Goal: Task Accomplishment & Management: Use online tool/utility

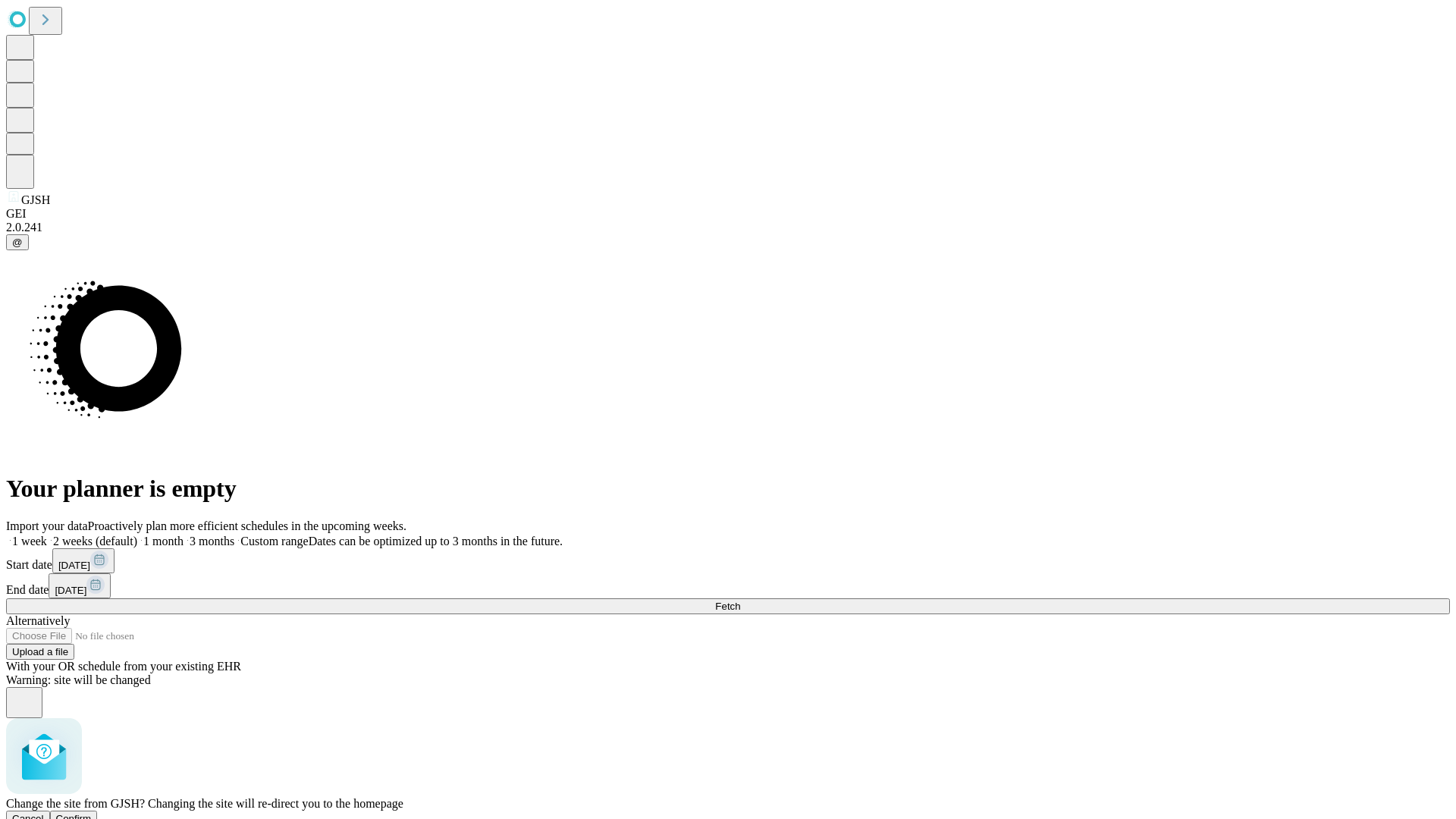
click at [92, 813] on span "Confirm" at bounding box center [74, 818] width 36 height 11
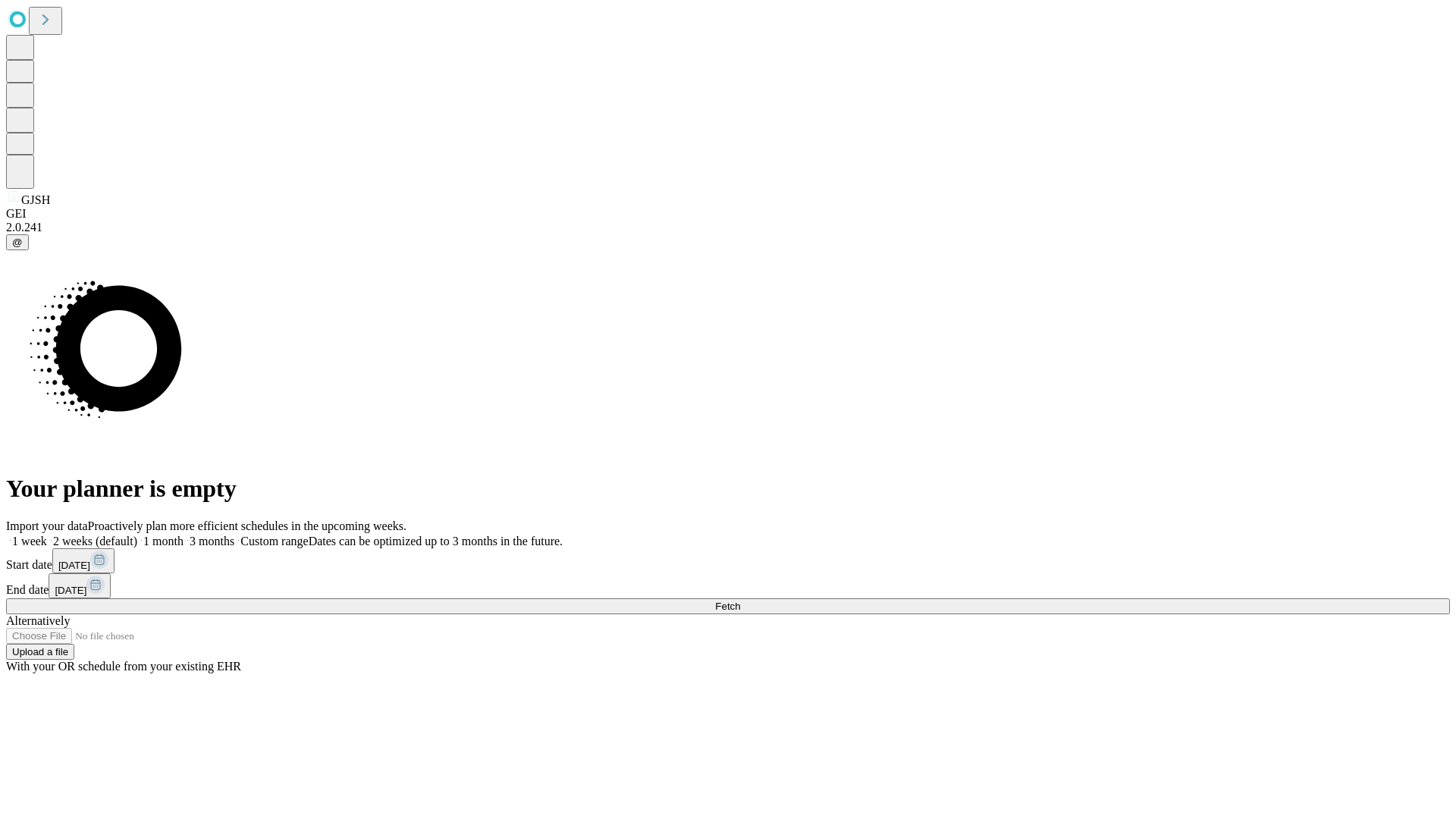
click at [47, 534] on label "1 week" at bounding box center [26, 540] width 41 height 13
click at [740, 601] on span "Fetch" at bounding box center [727, 606] width 25 height 11
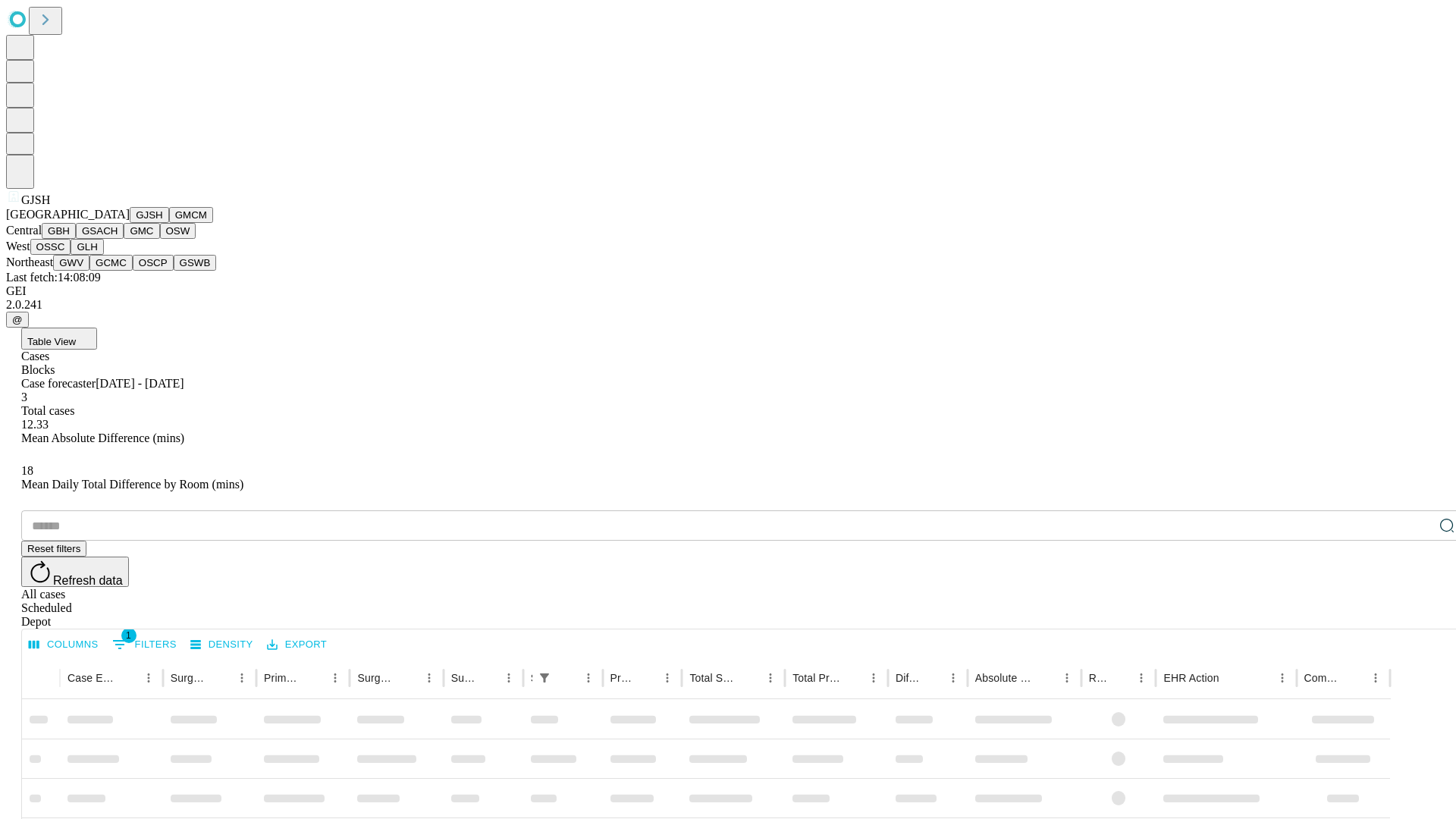
click at [169, 223] on button "GMCM" at bounding box center [191, 215] width 44 height 16
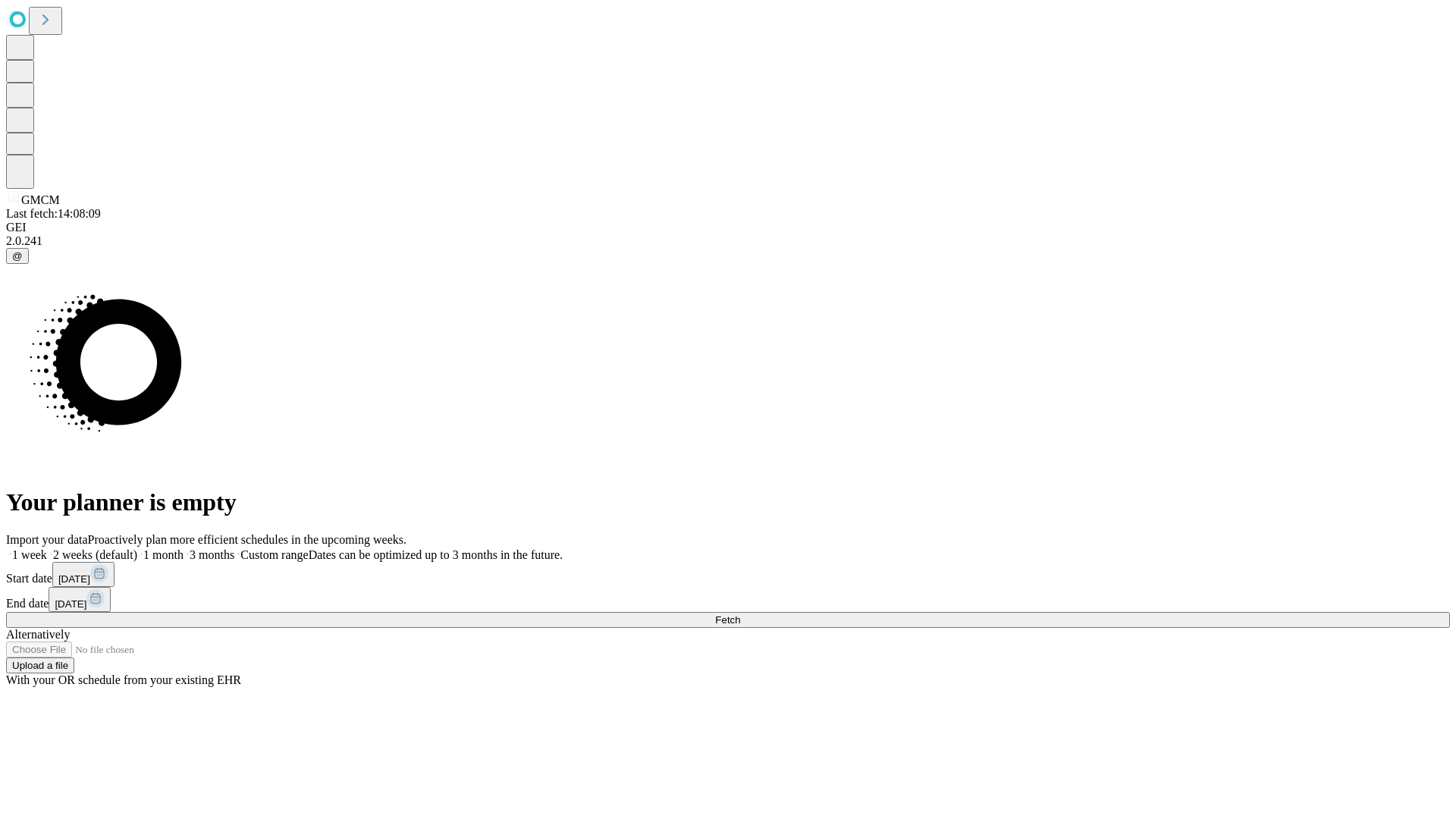
click at [47, 548] on label "1 week" at bounding box center [26, 554] width 41 height 13
click at [740, 614] on span "Fetch" at bounding box center [727, 619] width 25 height 11
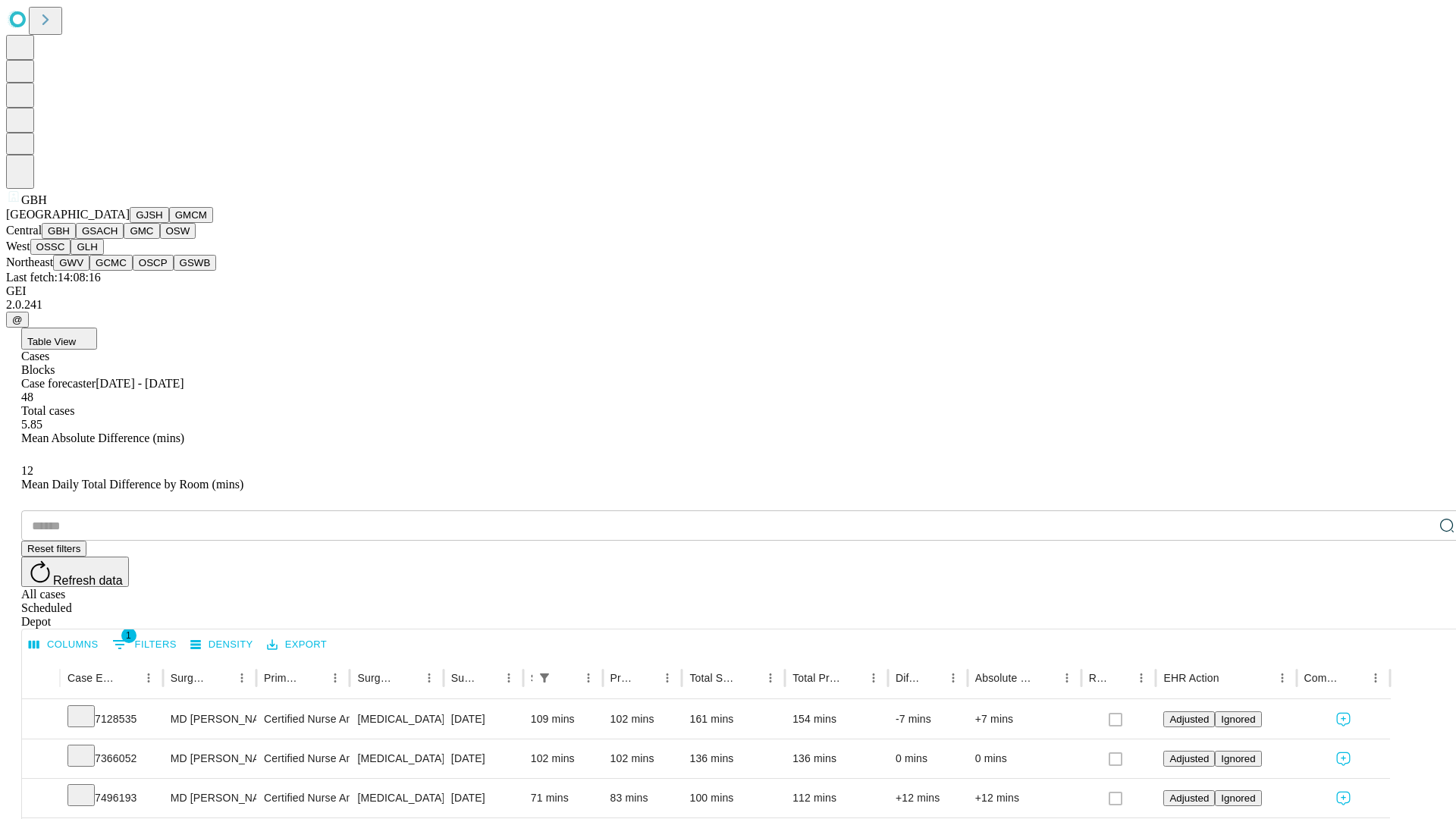
click at [117, 239] on button "GSACH" at bounding box center [99, 230] width 48 height 16
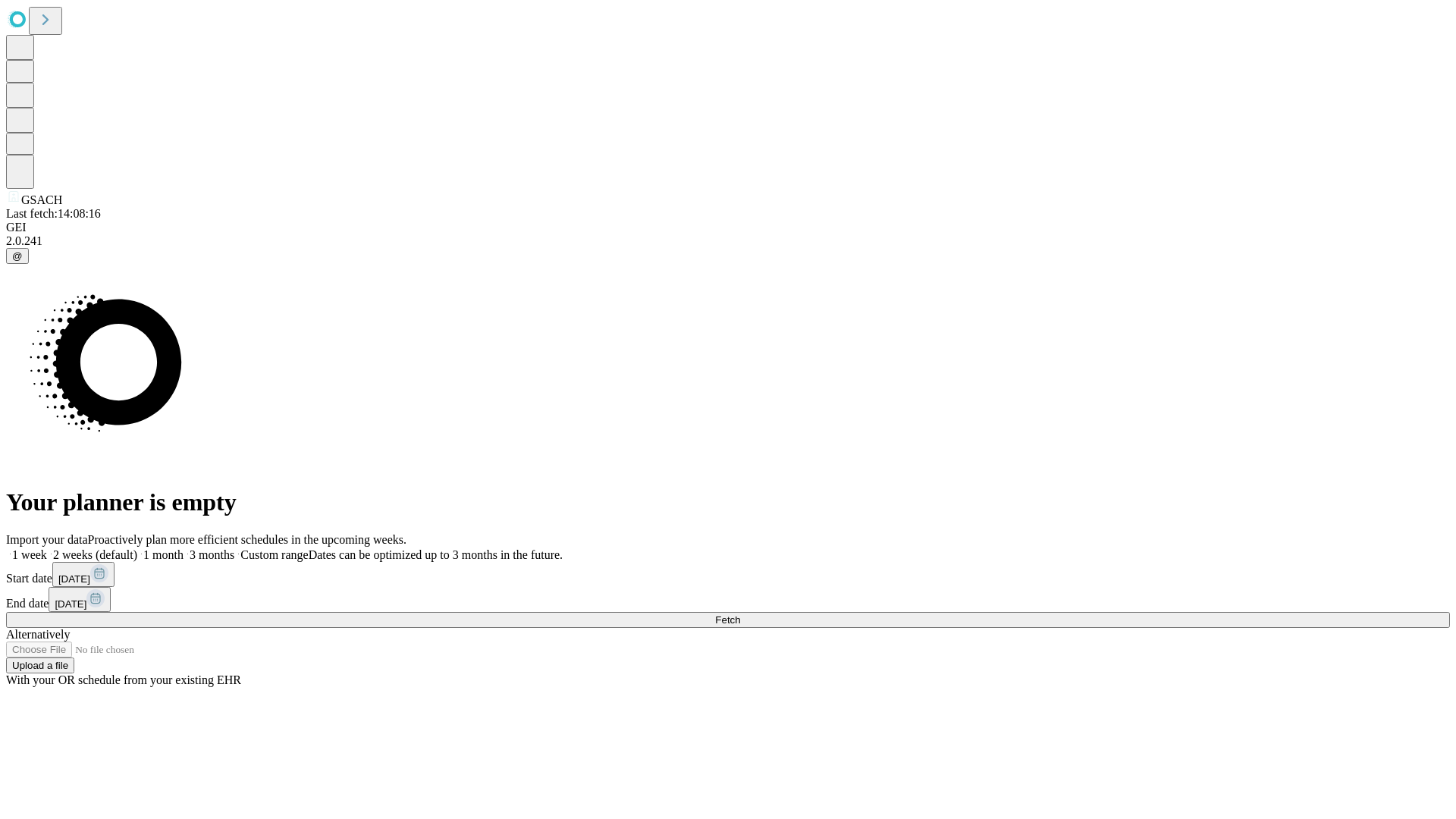
click at [740, 614] on span "Fetch" at bounding box center [727, 619] width 25 height 11
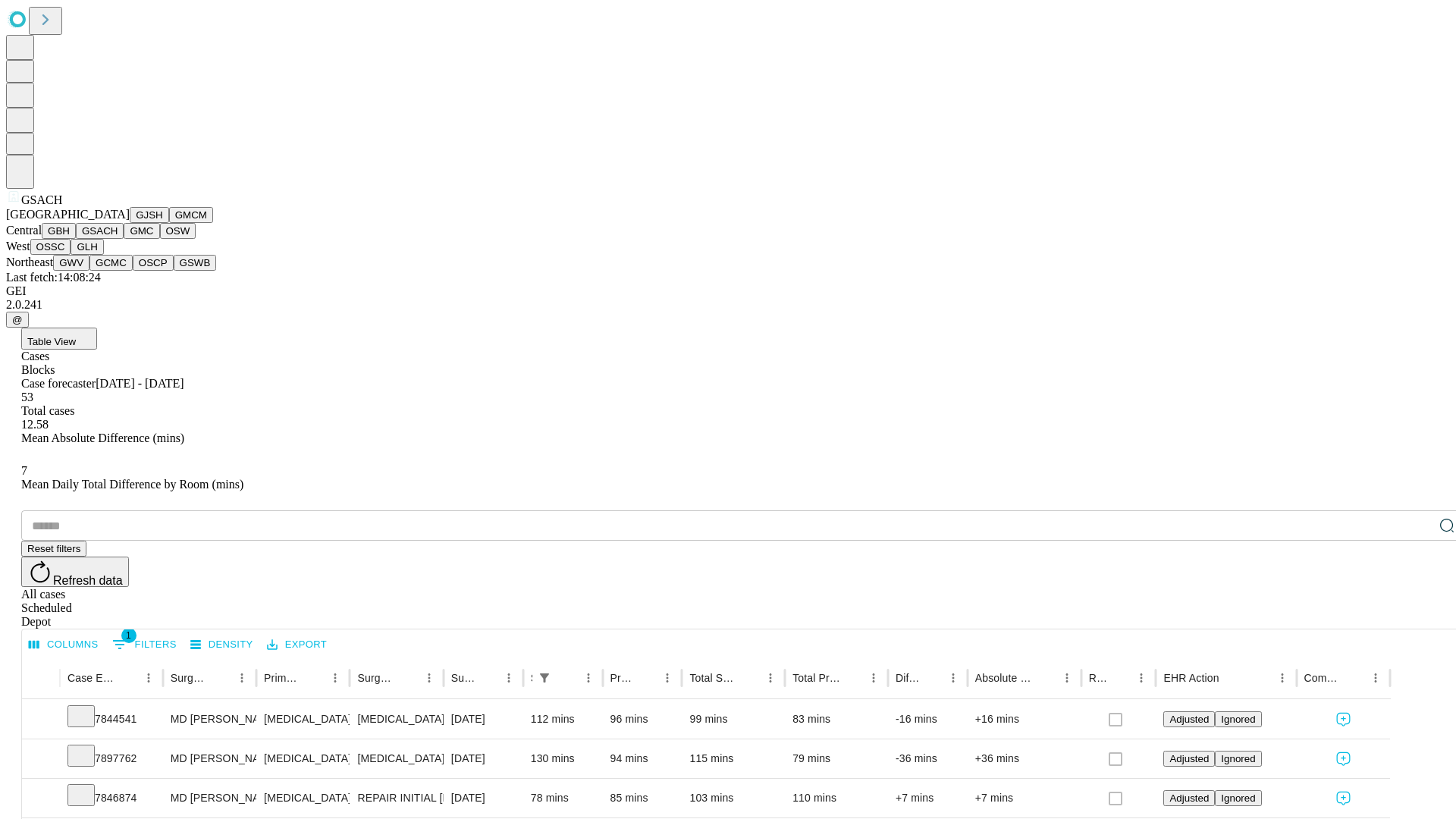
click at [124, 239] on button "GMC" at bounding box center [142, 230] width 36 height 16
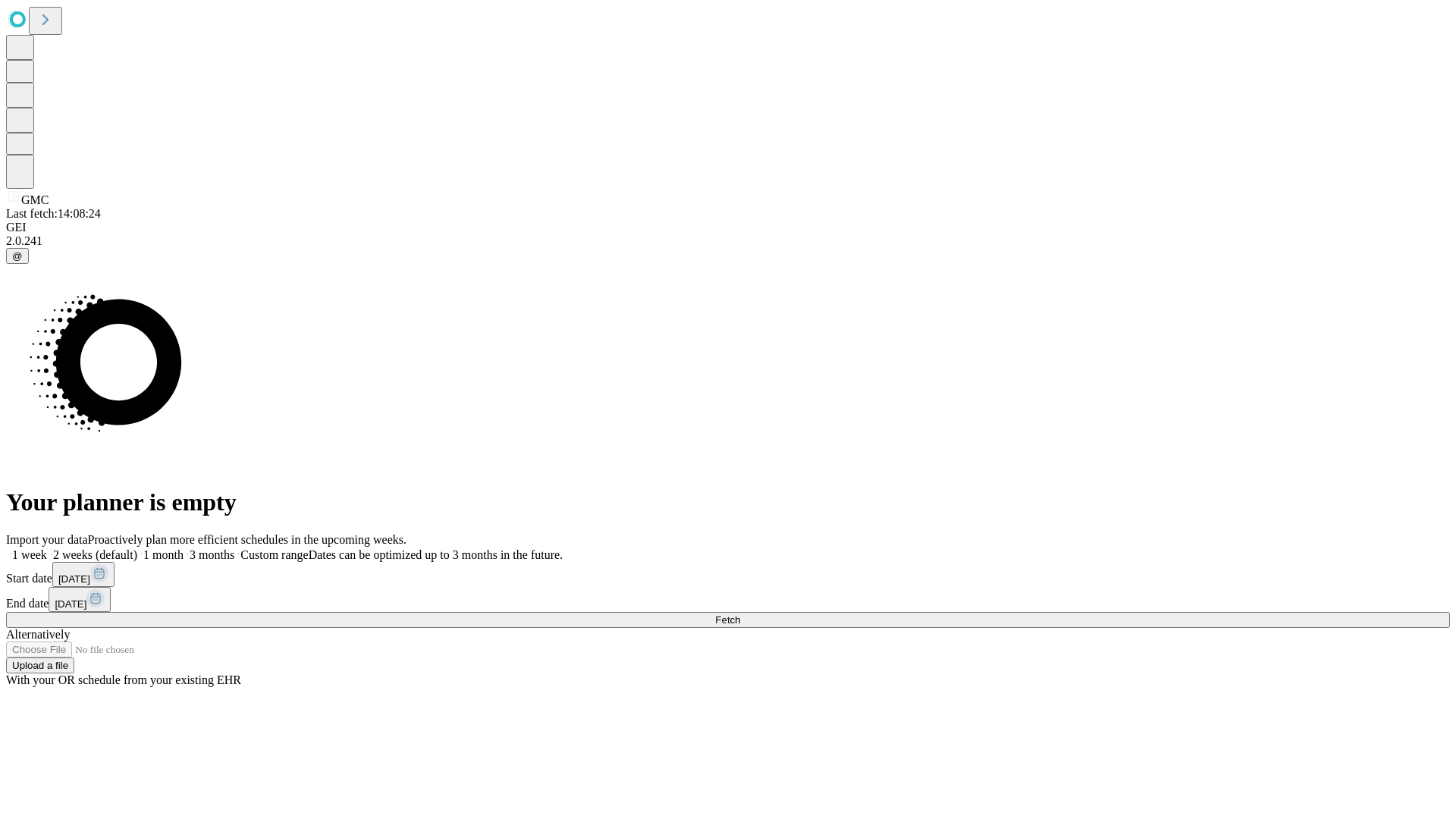
click at [47, 548] on label "1 week" at bounding box center [26, 554] width 41 height 13
click at [740, 614] on span "Fetch" at bounding box center [727, 619] width 25 height 11
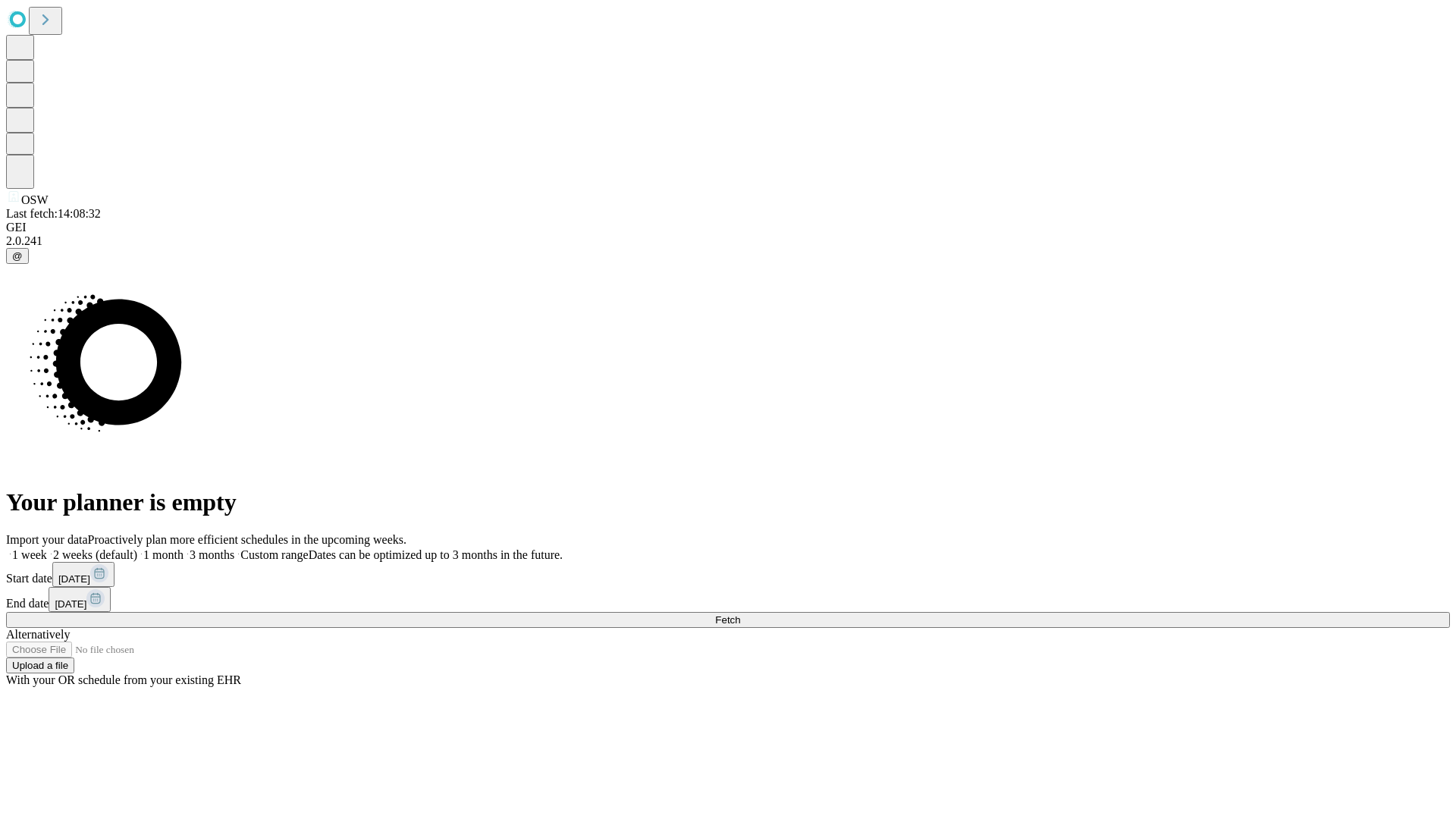
click at [47, 548] on label "1 week" at bounding box center [26, 554] width 41 height 13
click at [740, 614] on span "Fetch" at bounding box center [727, 619] width 25 height 11
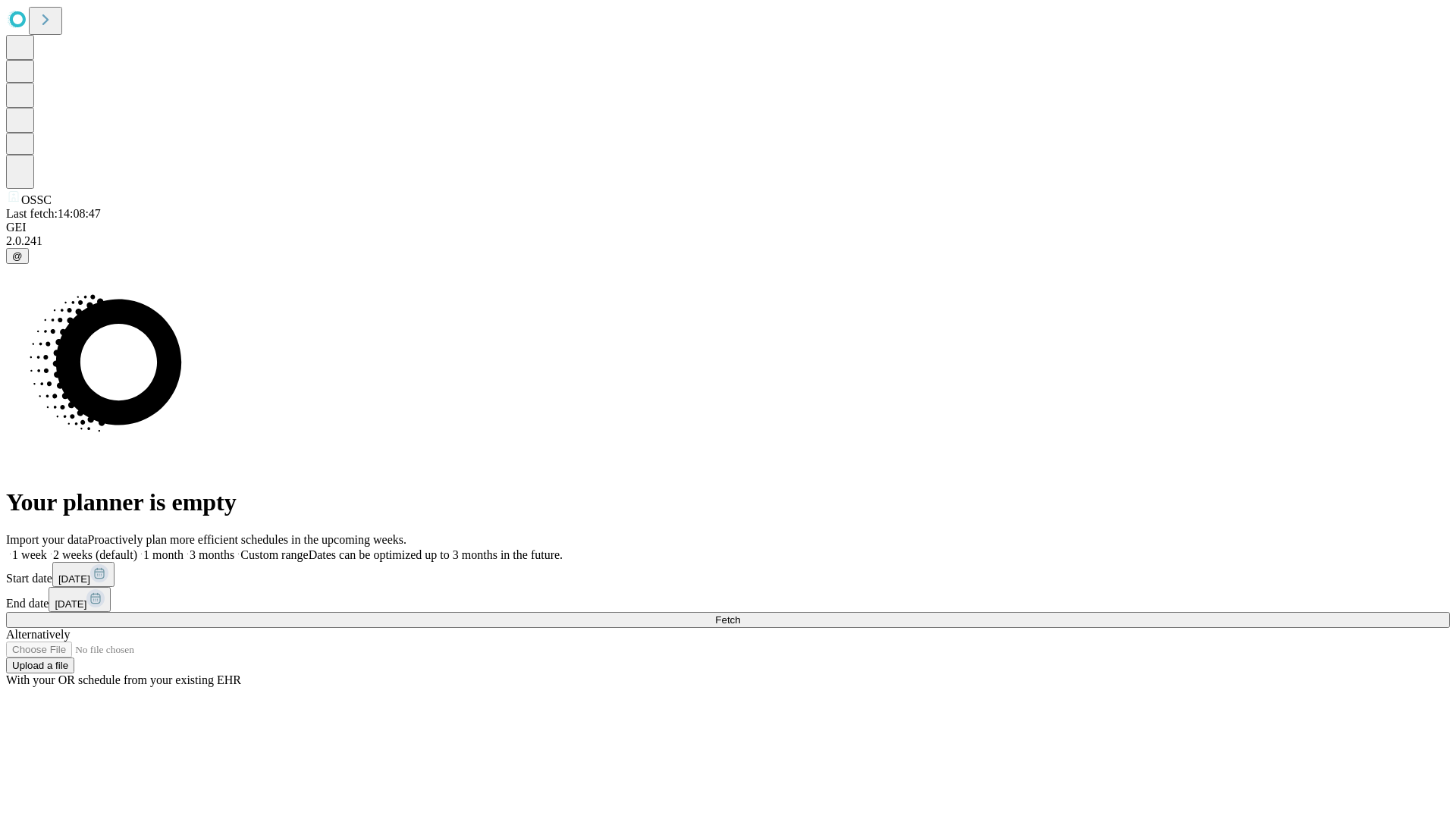
click at [47, 548] on label "1 week" at bounding box center [26, 554] width 41 height 13
click at [740, 614] on span "Fetch" at bounding box center [727, 619] width 25 height 11
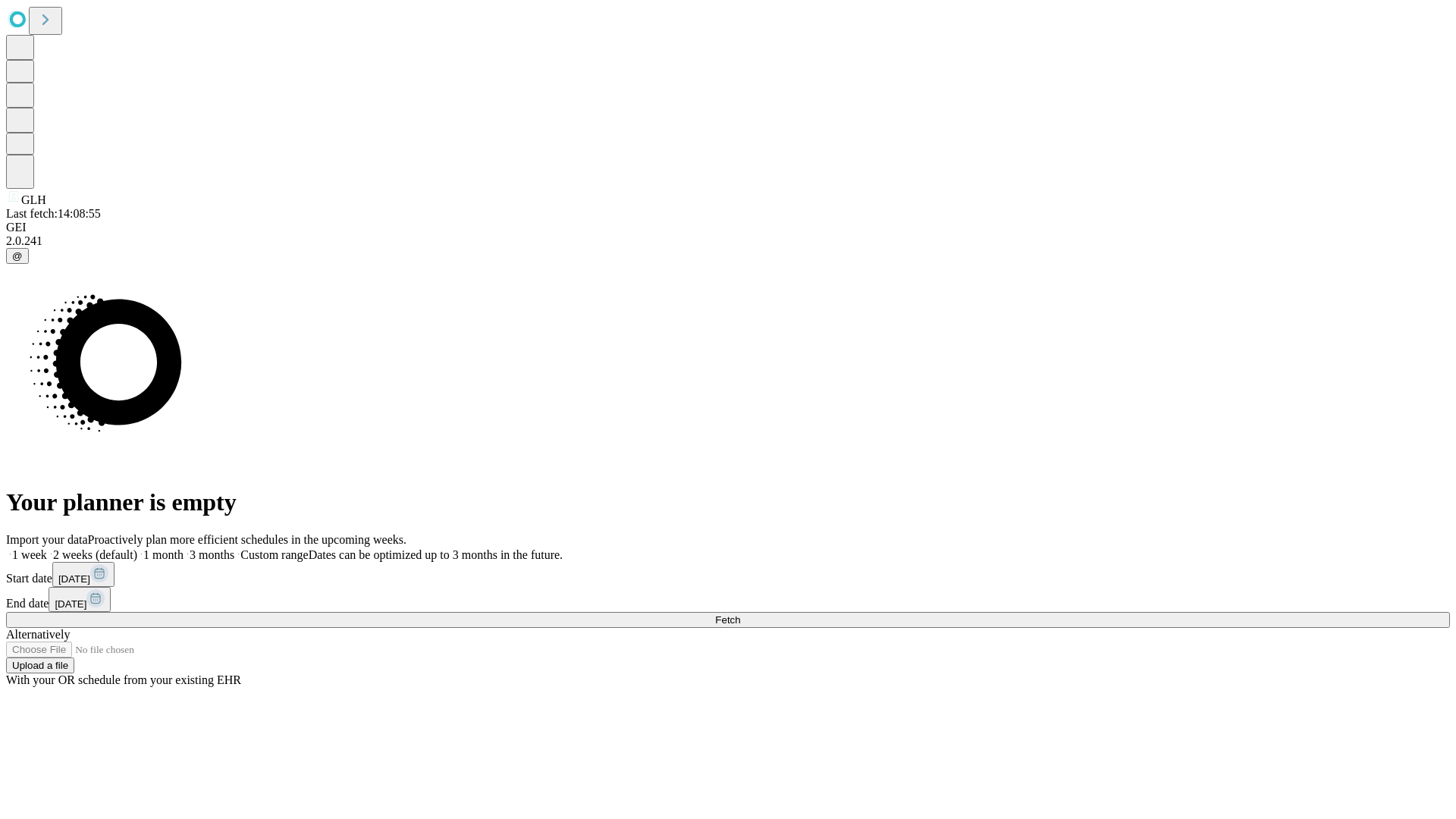
click at [47, 548] on label "1 week" at bounding box center [26, 554] width 41 height 13
click at [740, 614] on span "Fetch" at bounding box center [727, 619] width 25 height 11
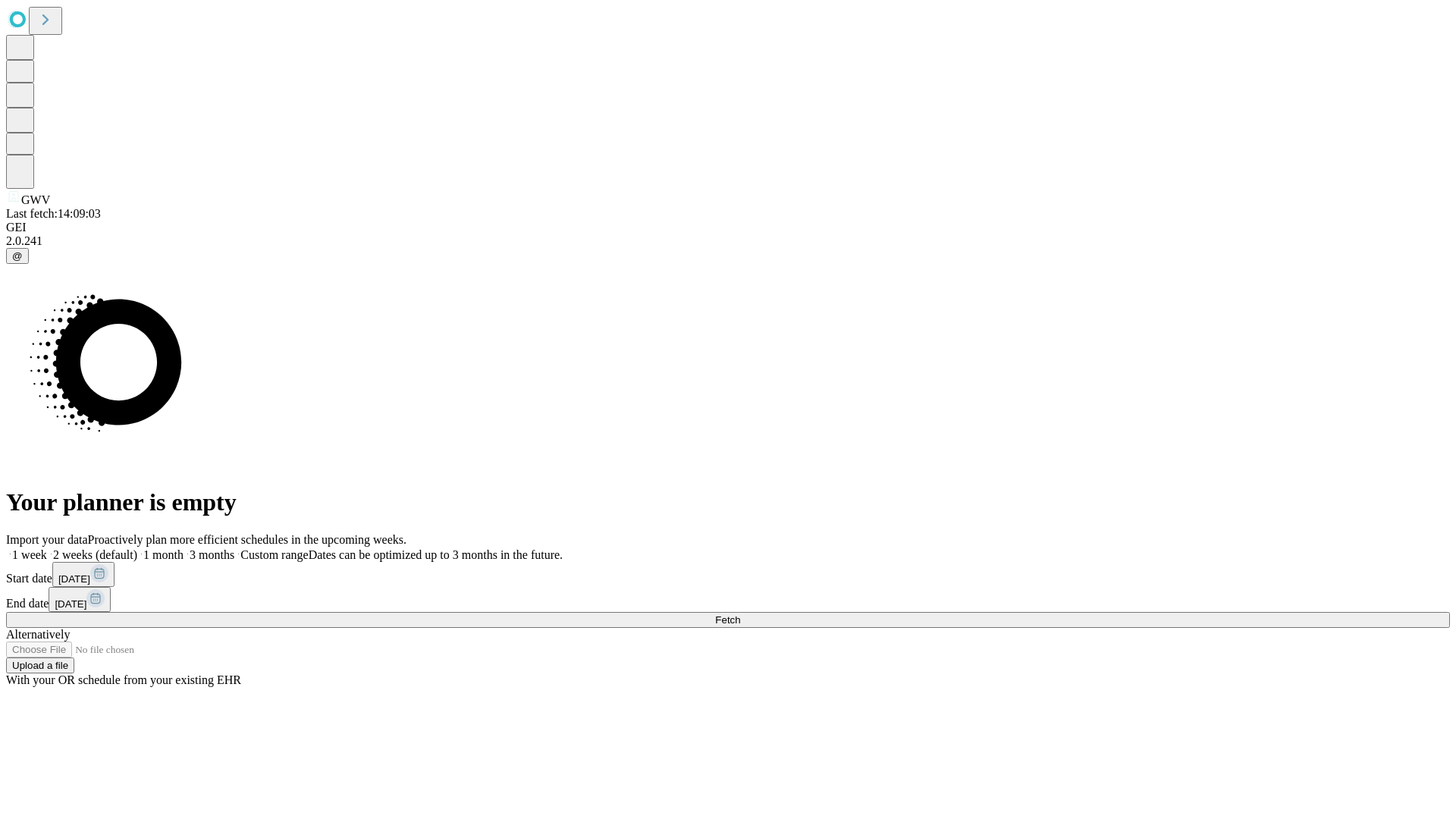
click at [47, 548] on label "1 week" at bounding box center [26, 554] width 41 height 13
click at [740, 614] on span "Fetch" at bounding box center [727, 619] width 25 height 11
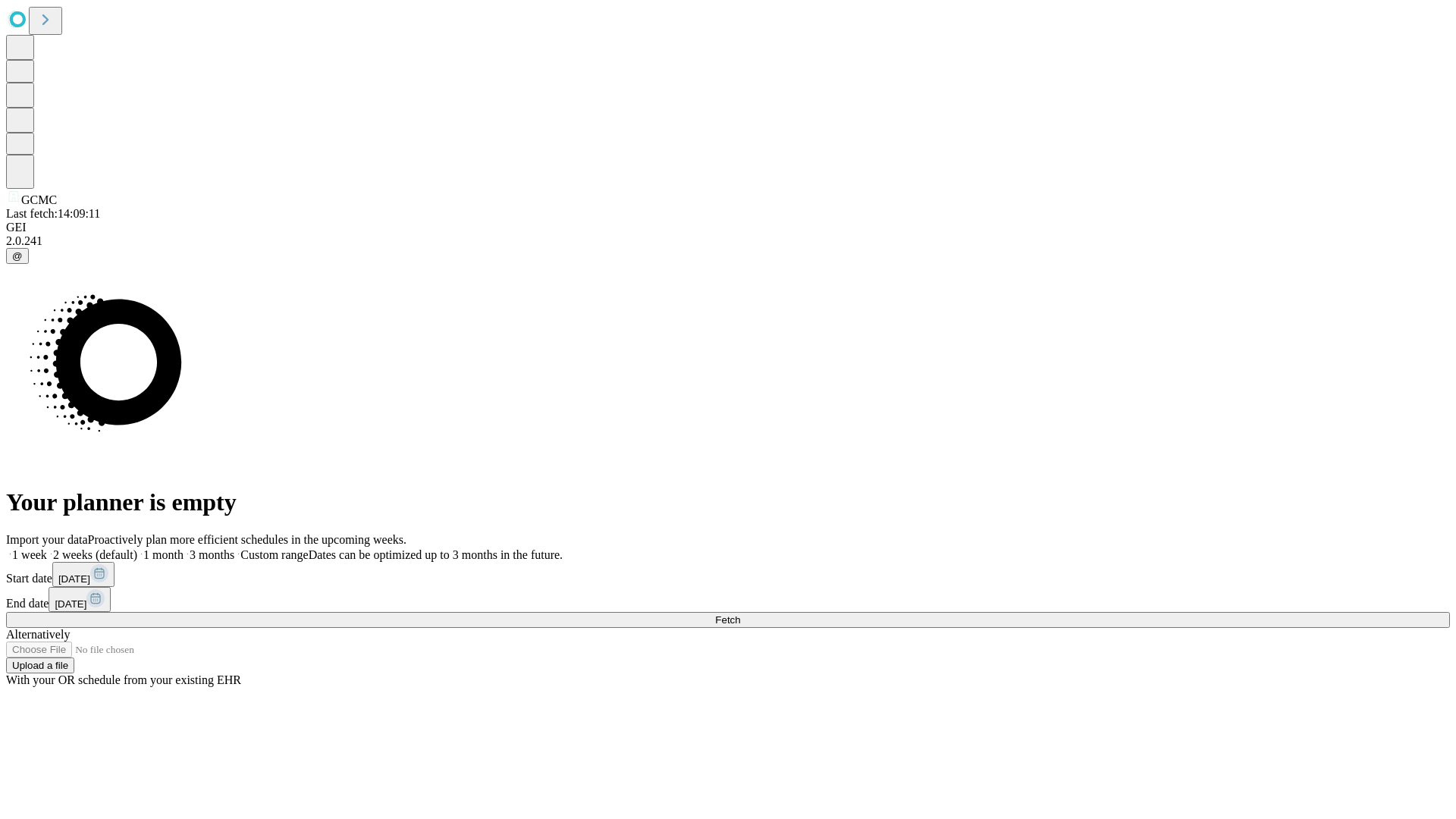
click at [47, 548] on label "1 week" at bounding box center [26, 554] width 41 height 13
click at [740, 614] on span "Fetch" at bounding box center [727, 619] width 25 height 11
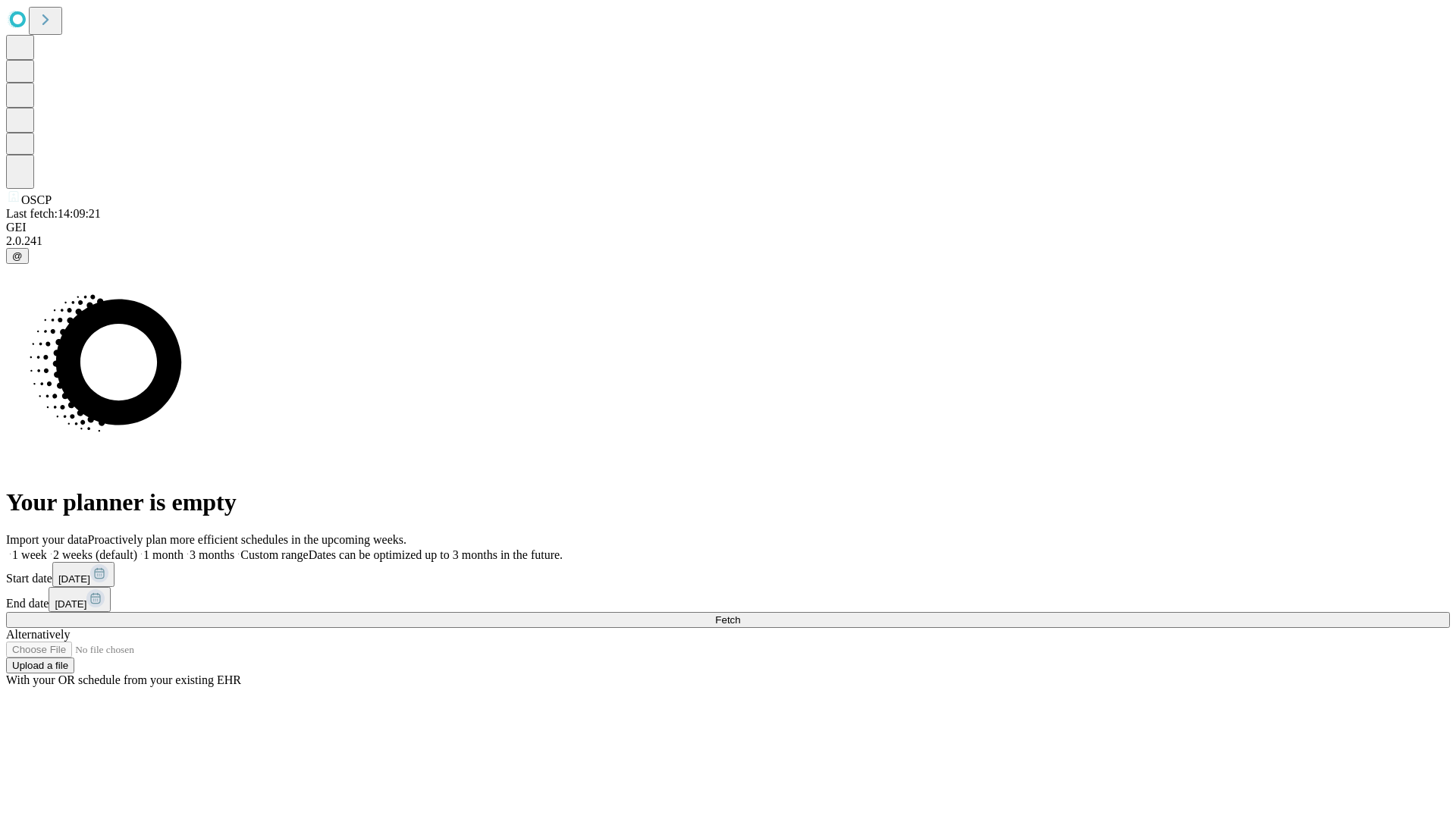
click at [47, 548] on label "1 week" at bounding box center [26, 554] width 41 height 13
click at [740, 614] on span "Fetch" at bounding box center [727, 619] width 25 height 11
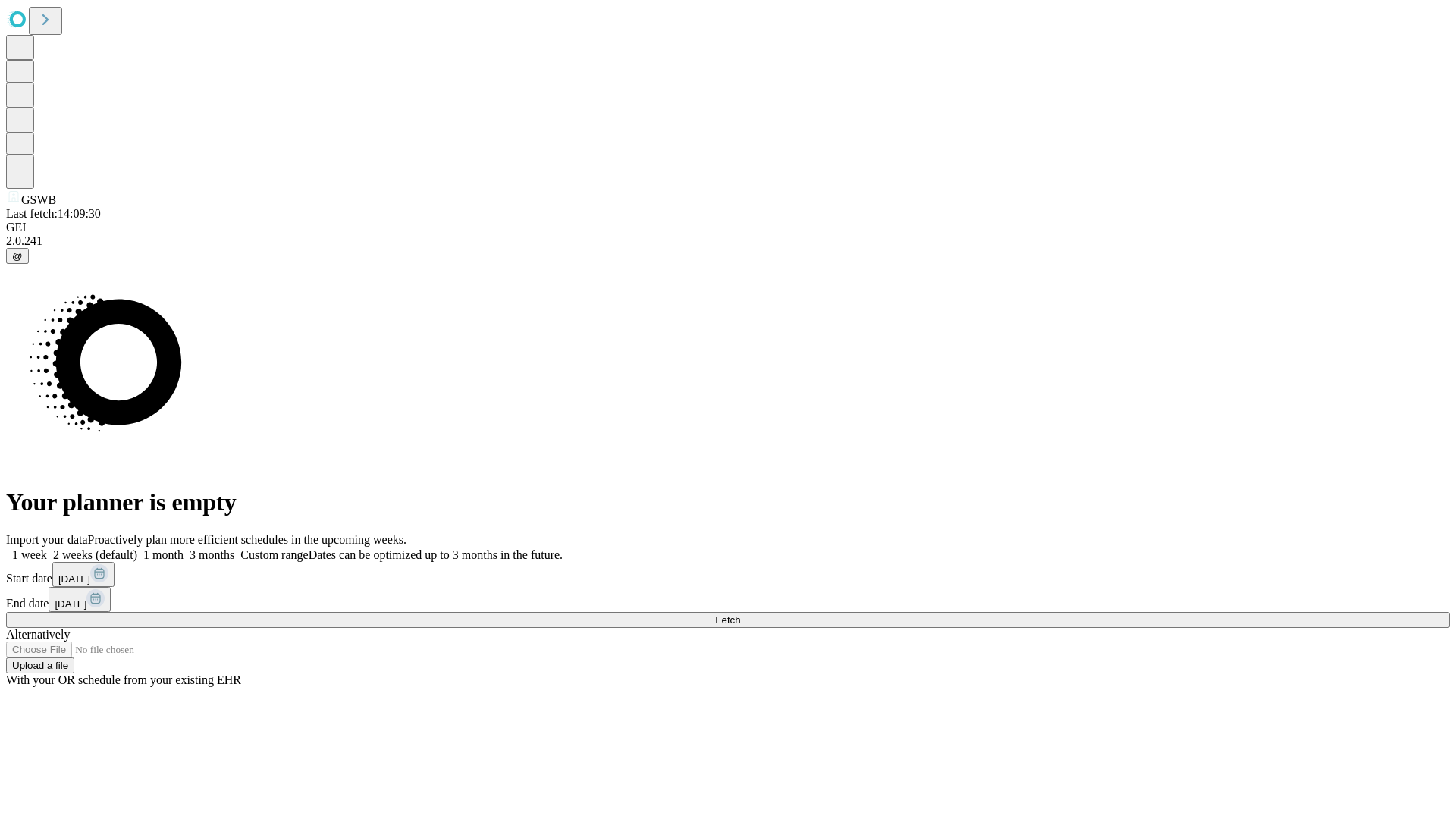
click at [47, 548] on label "1 week" at bounding box center [26, 554] width 41 height 13
click at [740, 614] on span "Fetch" at bounding box center [727, 619] width 25 height 11
